Goal: Task Accomplishment & Management: Use online tool/utility

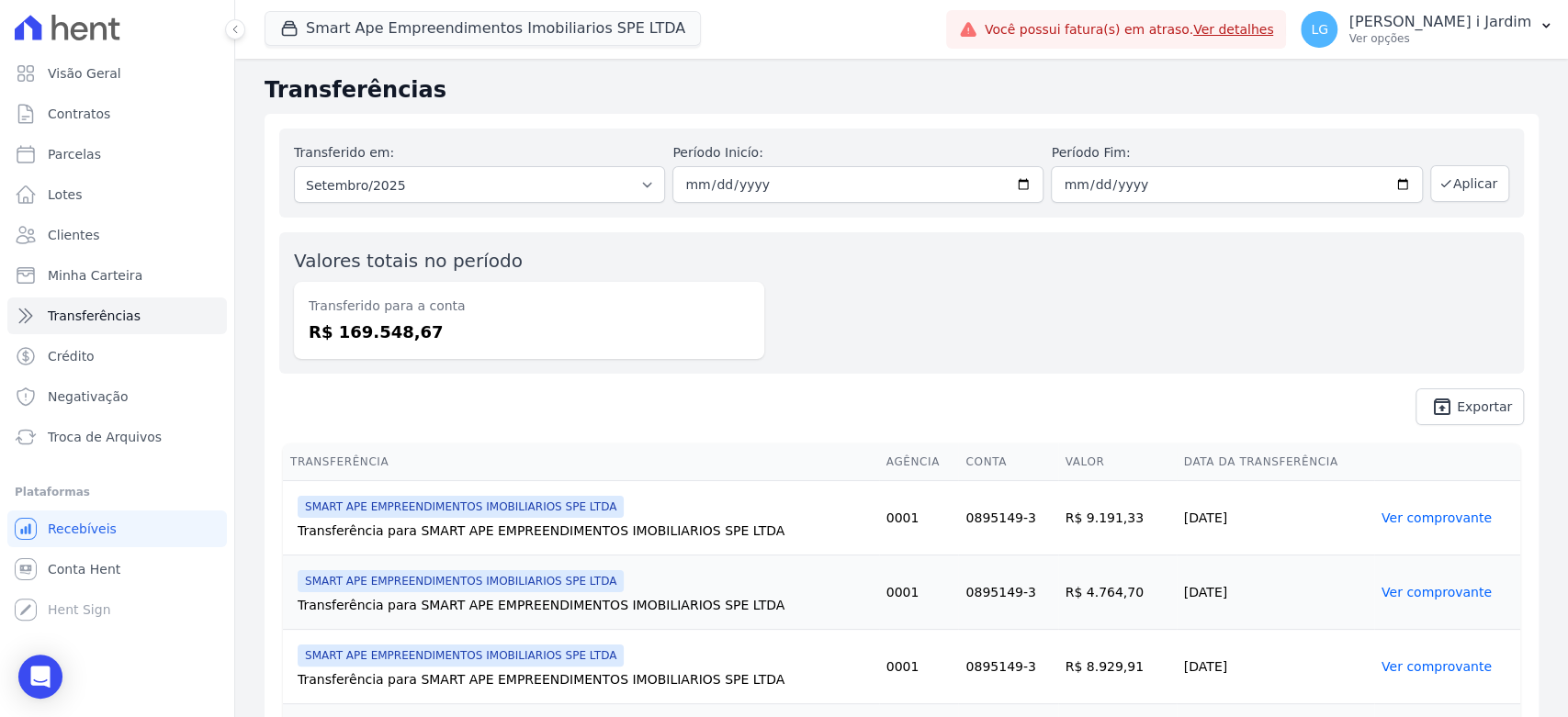
click at [577, 48] on div "Smart Ape Empreendimentos Imobiliarios SPE LTDA Trapisa Engenharia Acaiá Reside…" at bounding box center [601, 29] width 674 height 60
click at [571, 27] on button "Smart Ape Empreendimentos Imobiliarios SPE LTDA" at bounding box center [482, 28] width 436 height 35
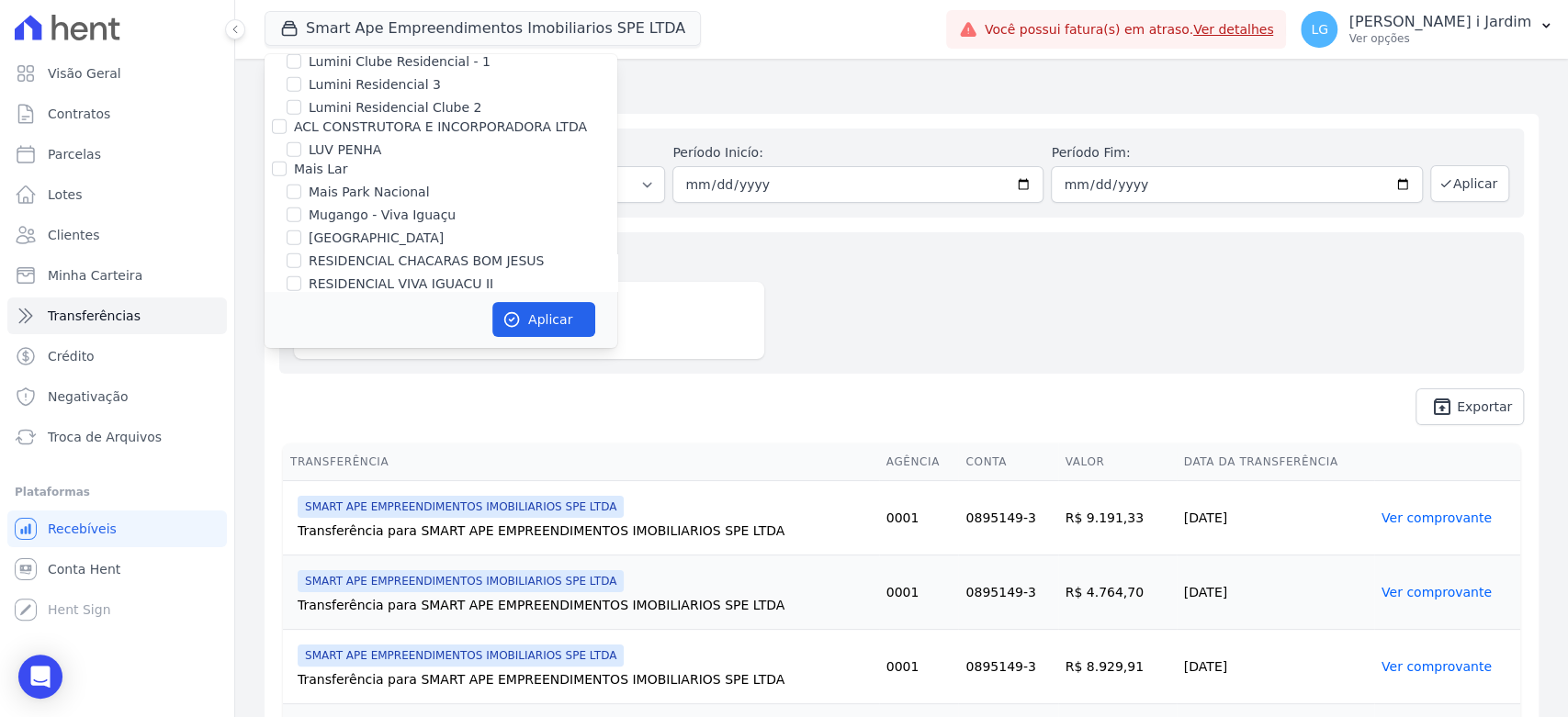
scroll to position [3067, 0]
click at [374, 205] on label "Mugango - Viva Iguaçu" at bounding box center [382, 215] width 147 height 19
click at [301, 207] on input "Mugango - Viva Iguaçu" at bounding box center [293, 214] width 15 height 15
checkbox input "true"
click at [522, 314] on button "Aplicar" at bounding box center [544, 320] width 103 height 35
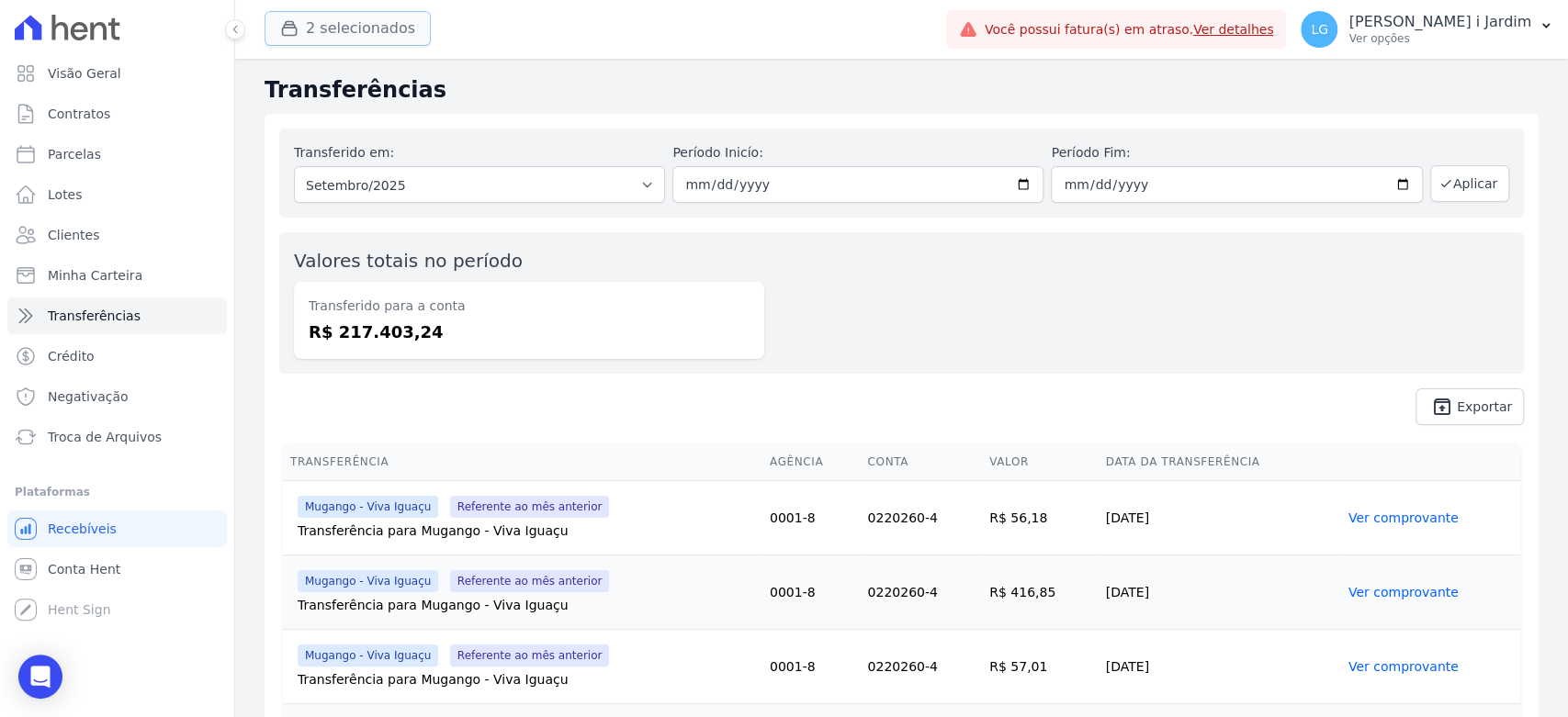
click at [363, 40] on button "2 selecionados" at bounding box center [347, 28] width 166 height 35
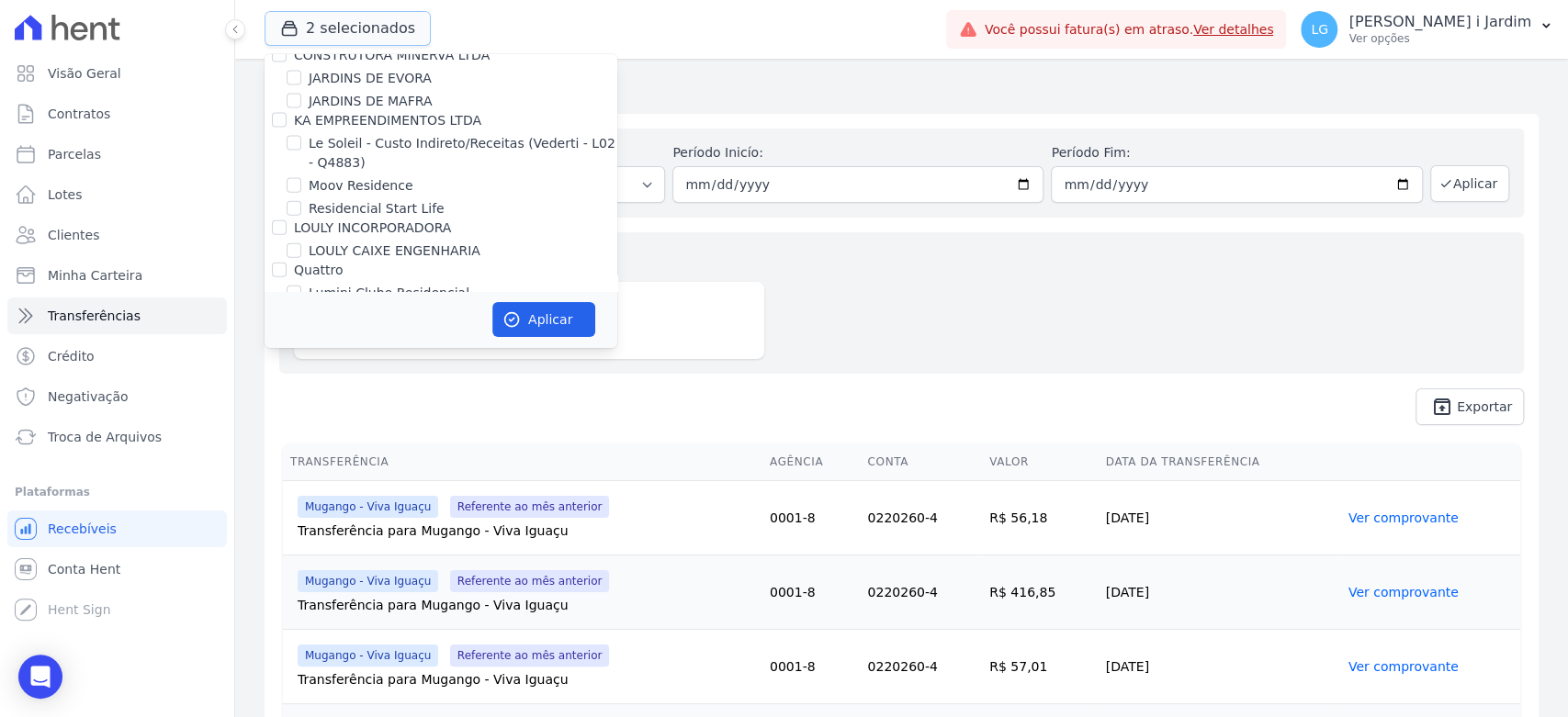
scroll to position [2960, 0]
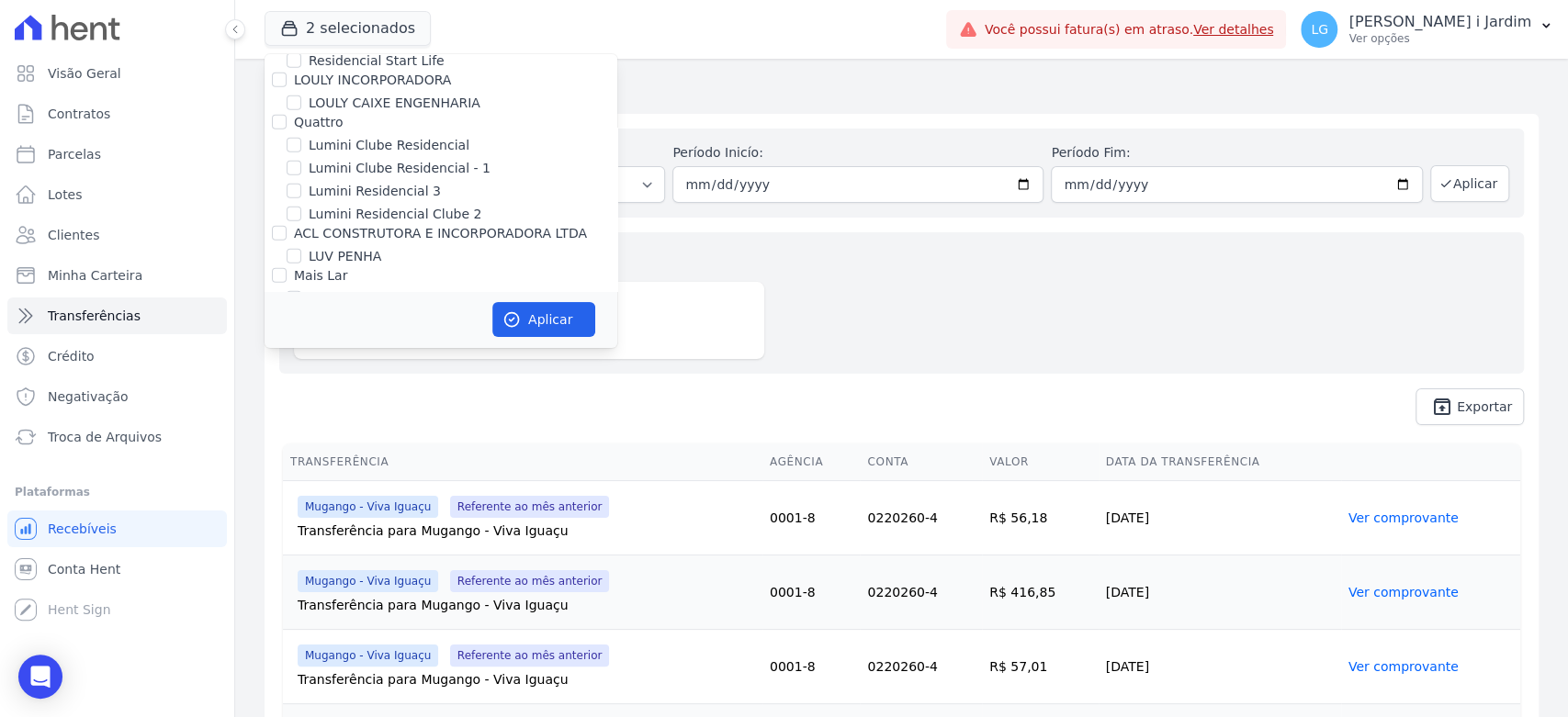
click at [382, 312] on label "Mugango - Viva Iguaçu" at bounding box center [382, 322] width 147 height 19
click at [301, 314] on input "Mugango - Viva Iguaçu" at bounding box center [293, 321] width 15 height 15
click at [404, 312] on label "Mugango - Viva Iguaçu" at bounding box center [382, 322] width 147 height 19
click at [301, 314] on input "Mugango - Viva Iguaçu" at bounding box center [293, 321] width 15 height 15
checkbox input "true"
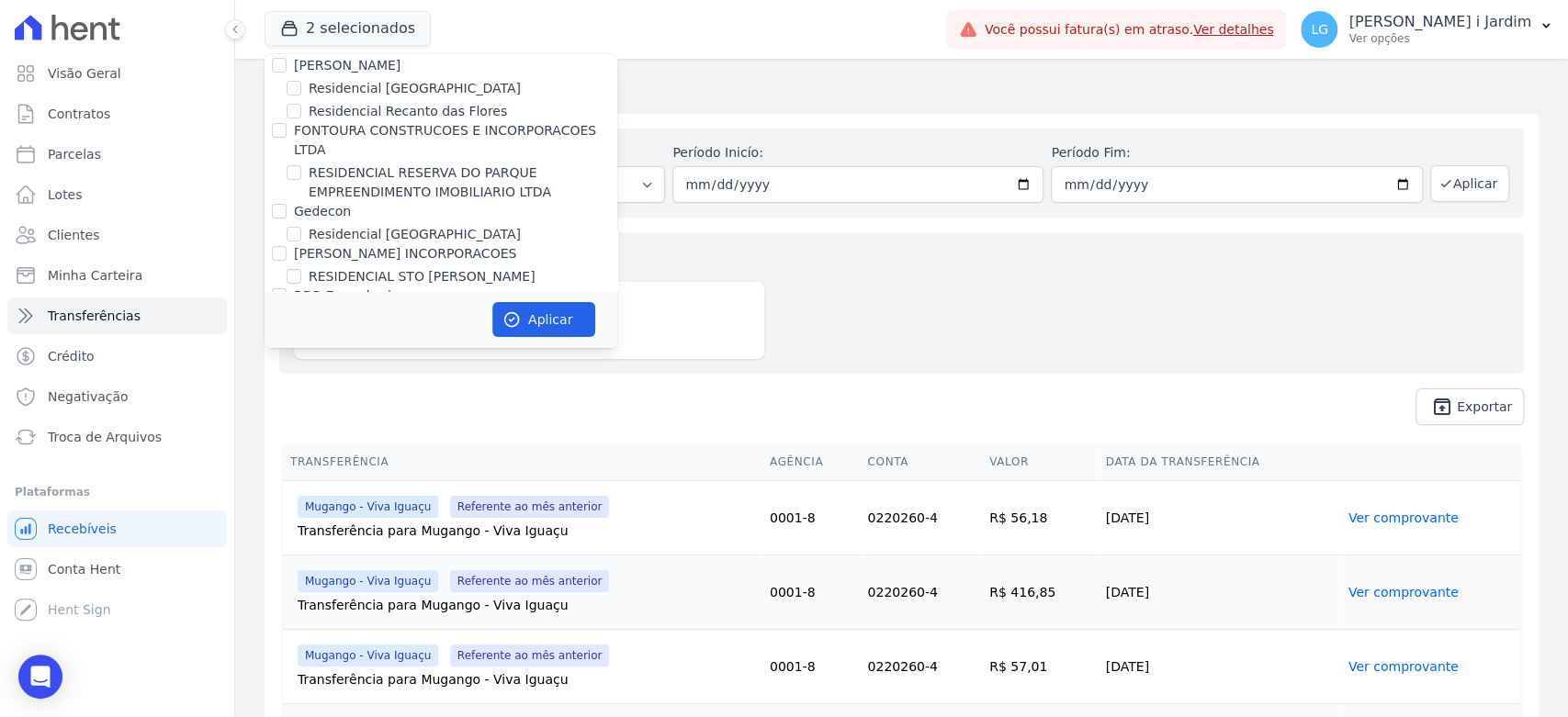
scroll to position [4593, 0]
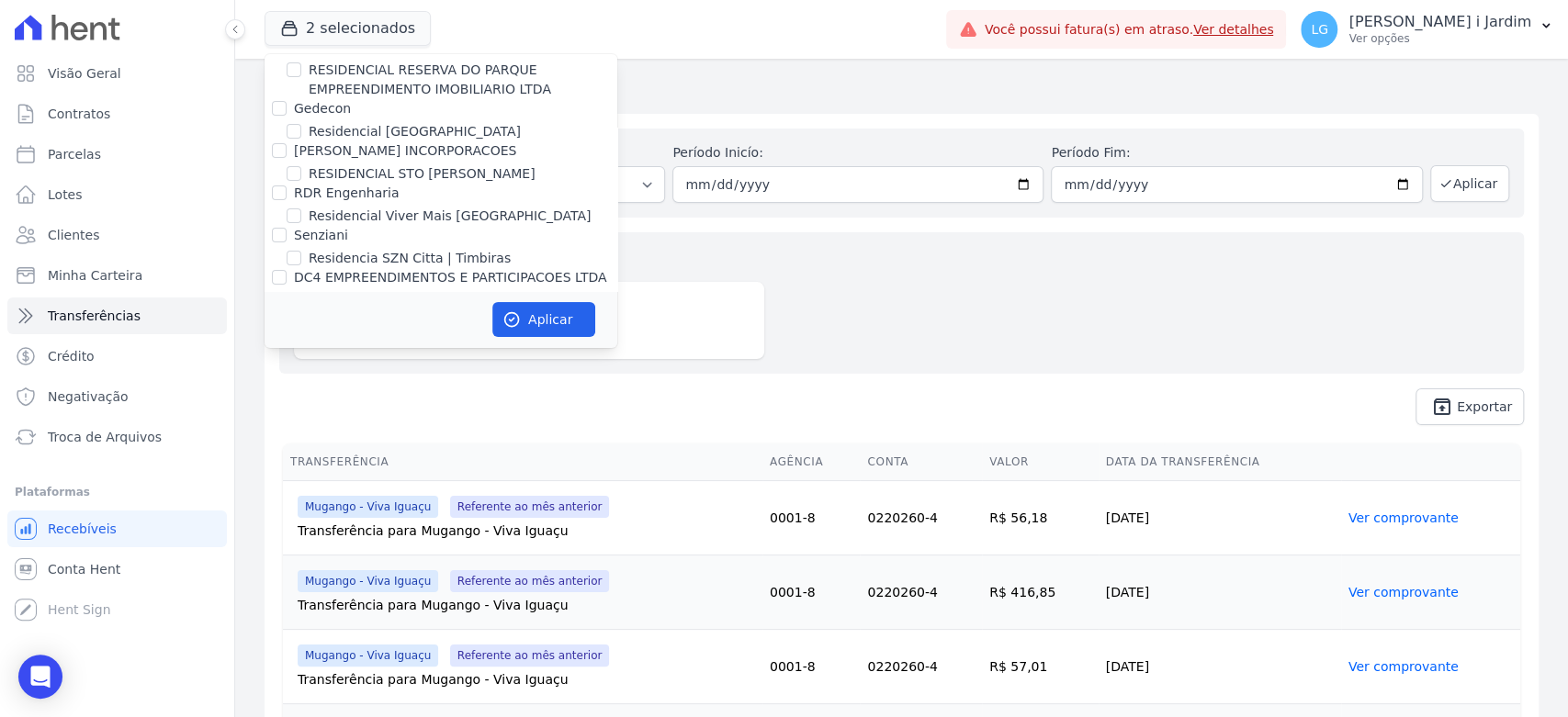
click at [321, 311] on div "[PERSON_NAME] PARTICIPACOES E EMPREENDIMENTOS IMOBILIARIOS S/A" at bounding box center [456, 330] width 324 height 39
drag, startPoint x: 325, startPoint y: 224, endPoint x: 344, endPoint y: 248, distance: 30.6
click at [324, 312] on label "[PERSON_NAME] PARTICIPACOES E EMPREENDIMENTOS IMOBILIARIOS S/A" at bounding box center [418, 328] width 248 height 34
click at [342, 312] on label "[PERSON_NAME] PARTICIPACOES E EMPREENDIMENTOS IMOBILIARIOS S/A" at bounding box center [418, 328] width 248 height 34
click at [287, 312] on input "[PERSON_NAME] PARTICIPACOES E EMPREENDIMENTOS IMOBILIARIOS S/A" at bounding box center [279, 319] width 15 height 15
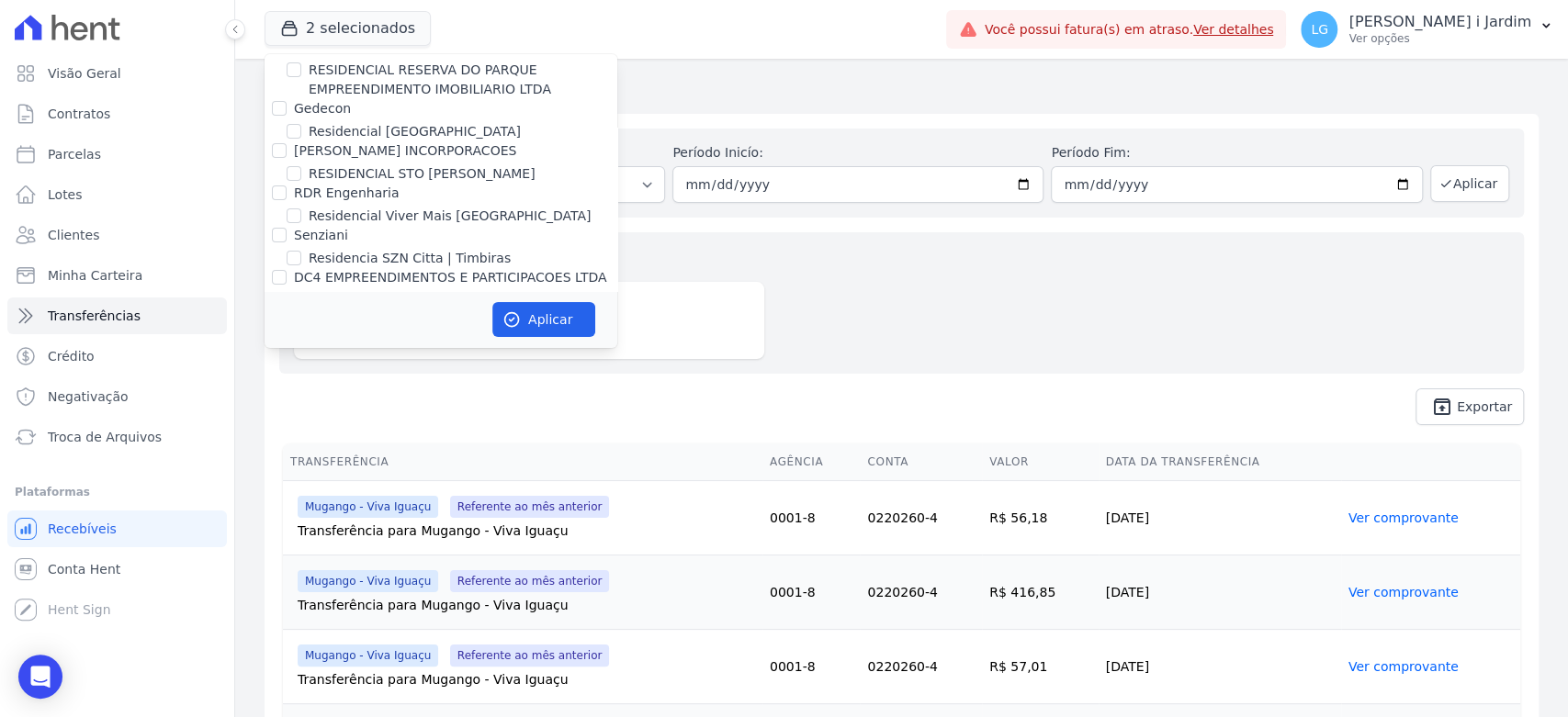
checkbox input "false"
click at [529, 329] on button "Aplicar" at bounding box center [544, 320] width 103 height 35
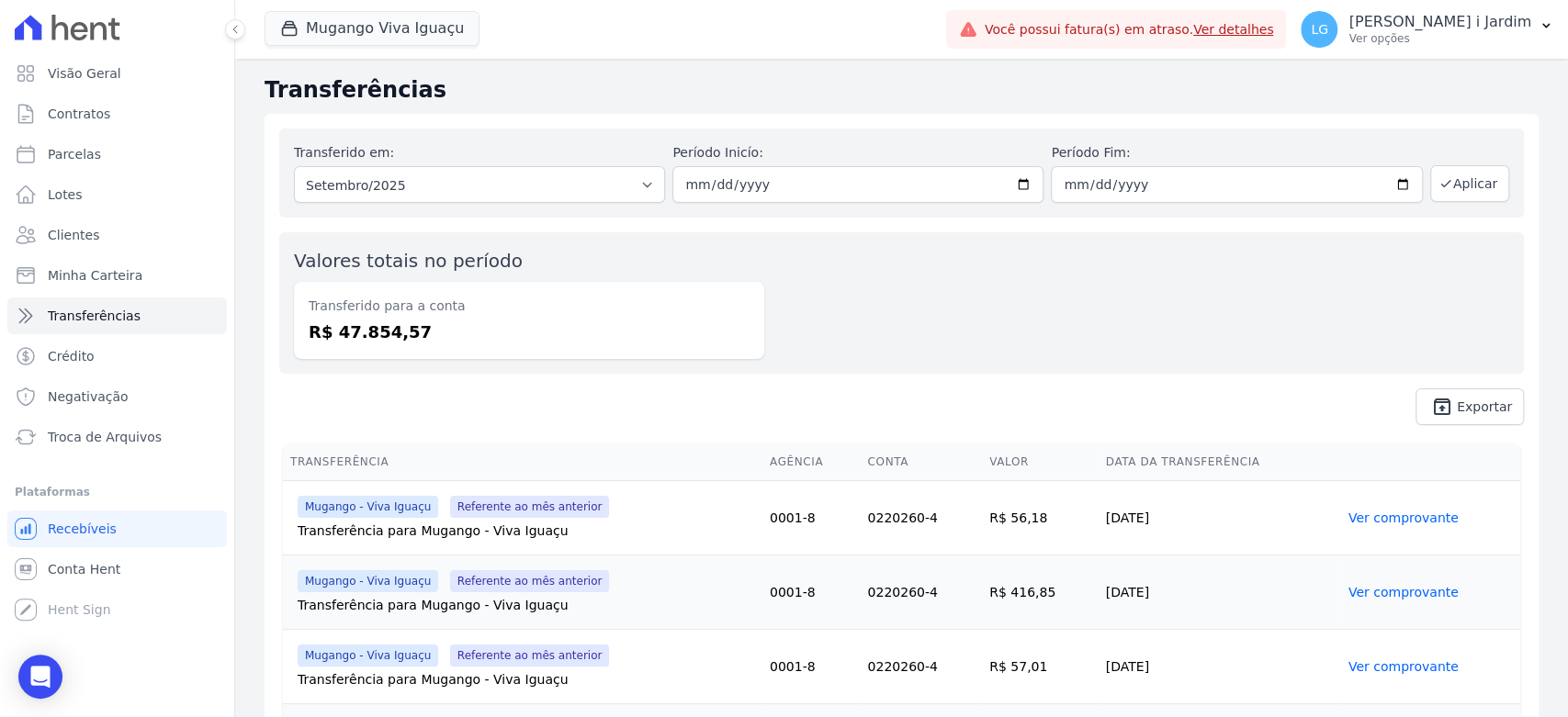
click at [919, 315] on div "Valores totais no período Transferido para a conta R$ 47.854,57" at bounding box center [901, 303] width 1244 height 142
